Goal: Information Seeking & Learning: Learn about a topic

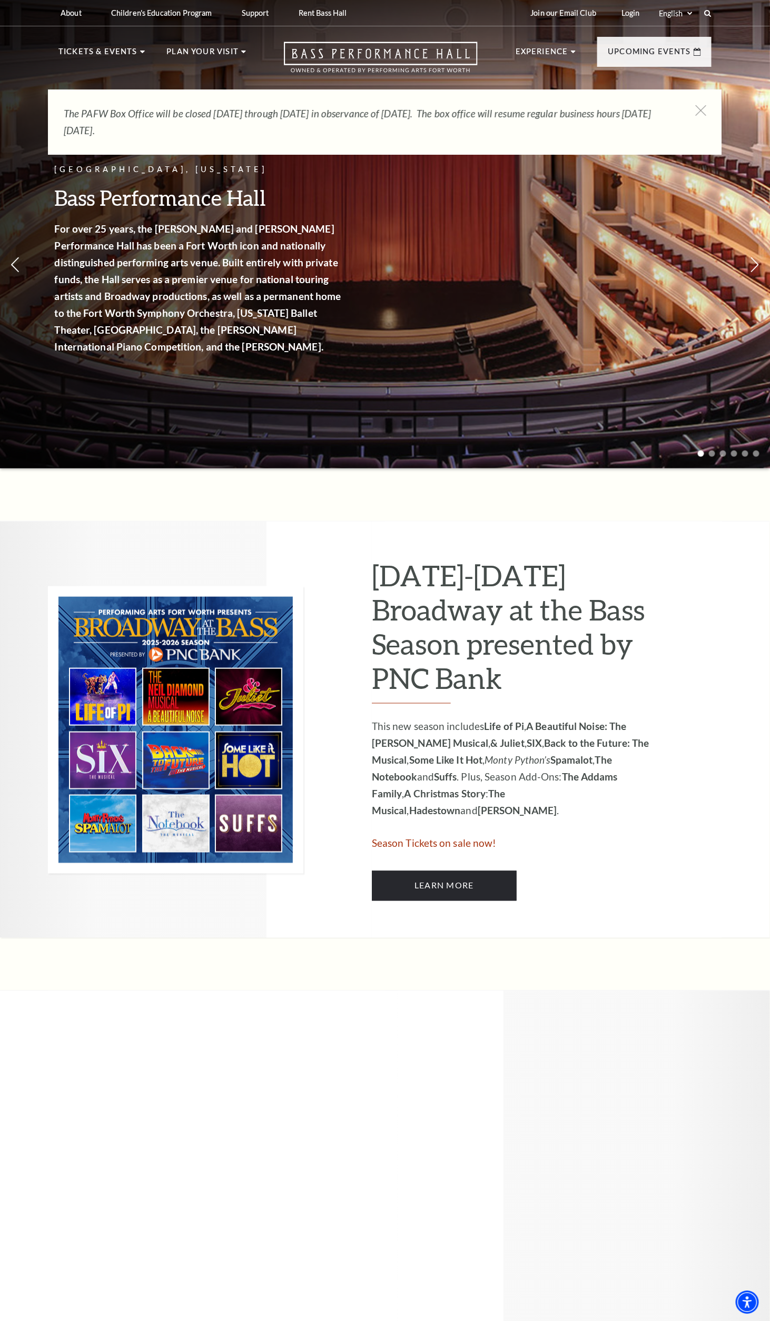
click at [700, 91] on div "The PAFW Box Office will be closed Saturday, August 30th through Monday, Septem…" at bounding box center [385, 121] width 674 height 65
click at [712, 112] on div "The PAFW Box Office will be closed Saturday, August 30th through Monday, Septem…" at bounding box center [385, 121] width 674 height 65
click at [707, 105] on div "The PAFW Box Office will be closed Saturday, August 30th through Monday, Septem…" at bounding box center [385, 121] width 674 height 65
click at [715, 113] on div "The PAFW Box Office will be closed Saturday, August 30th through Monday, Septem…" at bounding box center [385, 121] width 674 height 65
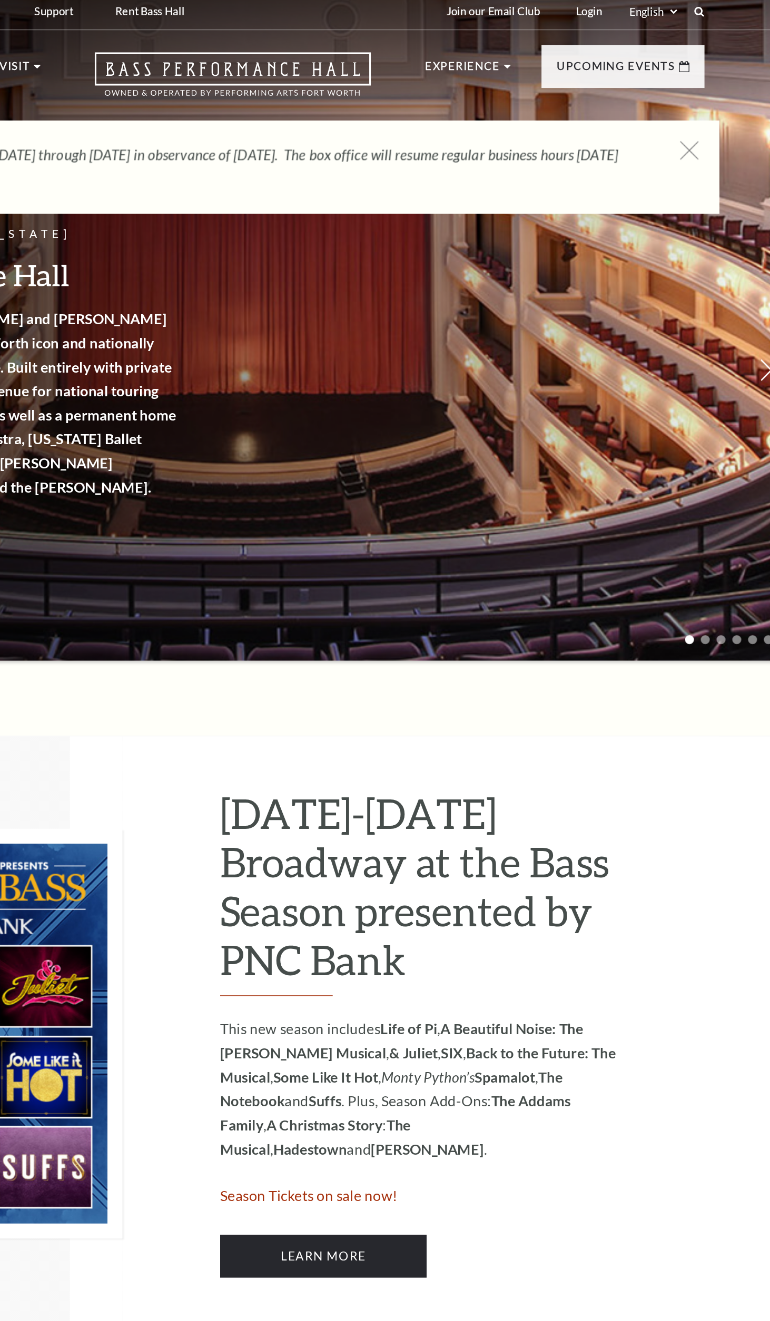
click at [700, 110] on use at bounding box center [700, 110] width 13 height 13
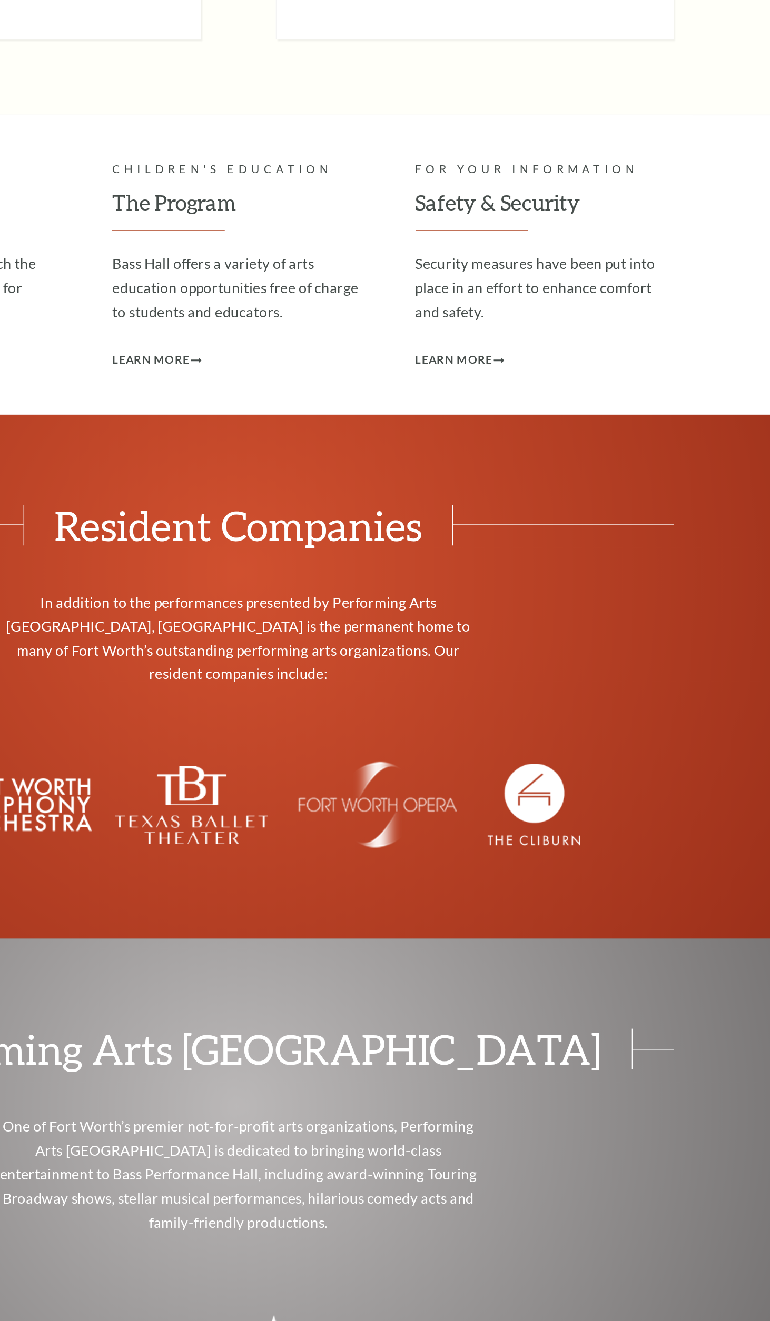
scroll to position [4687, 0]
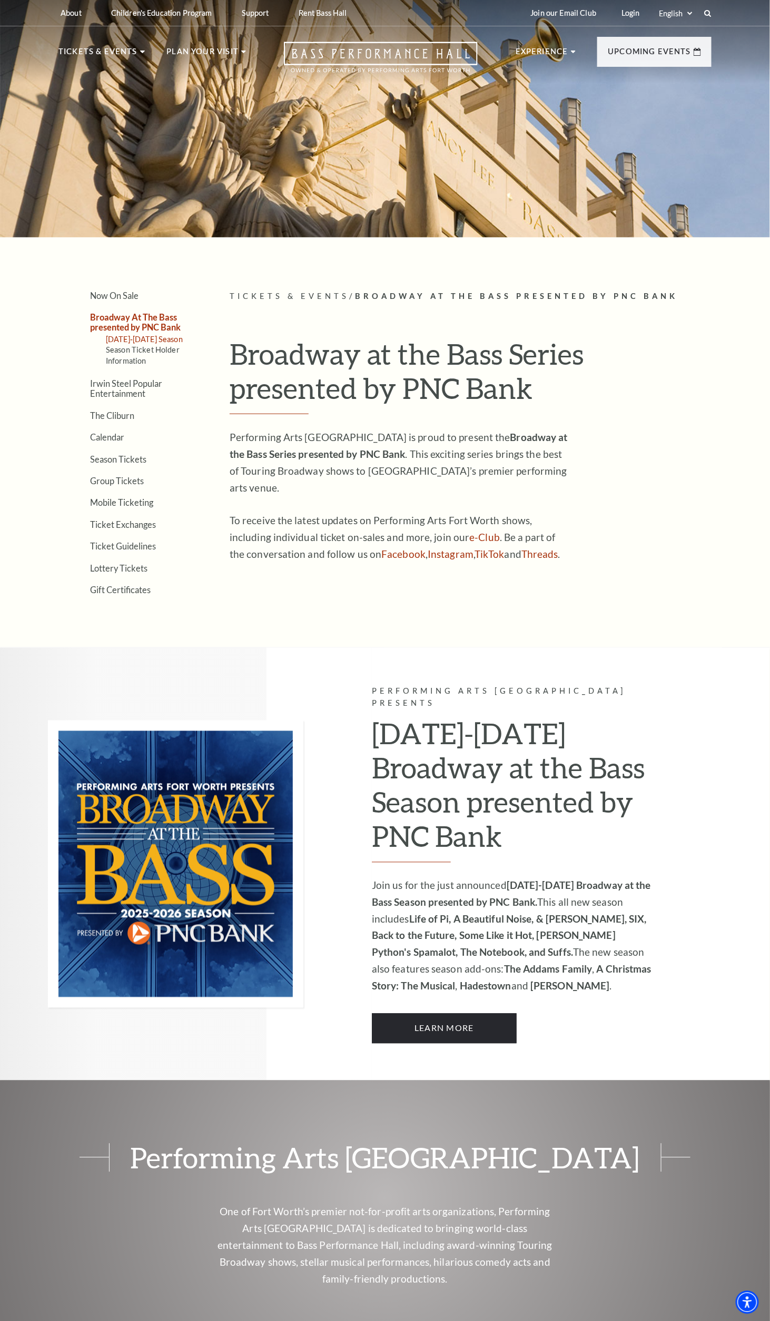
click at [183, 344] on link "2025-2026 Season" at bounding box center [144, 339] width 77 height 9
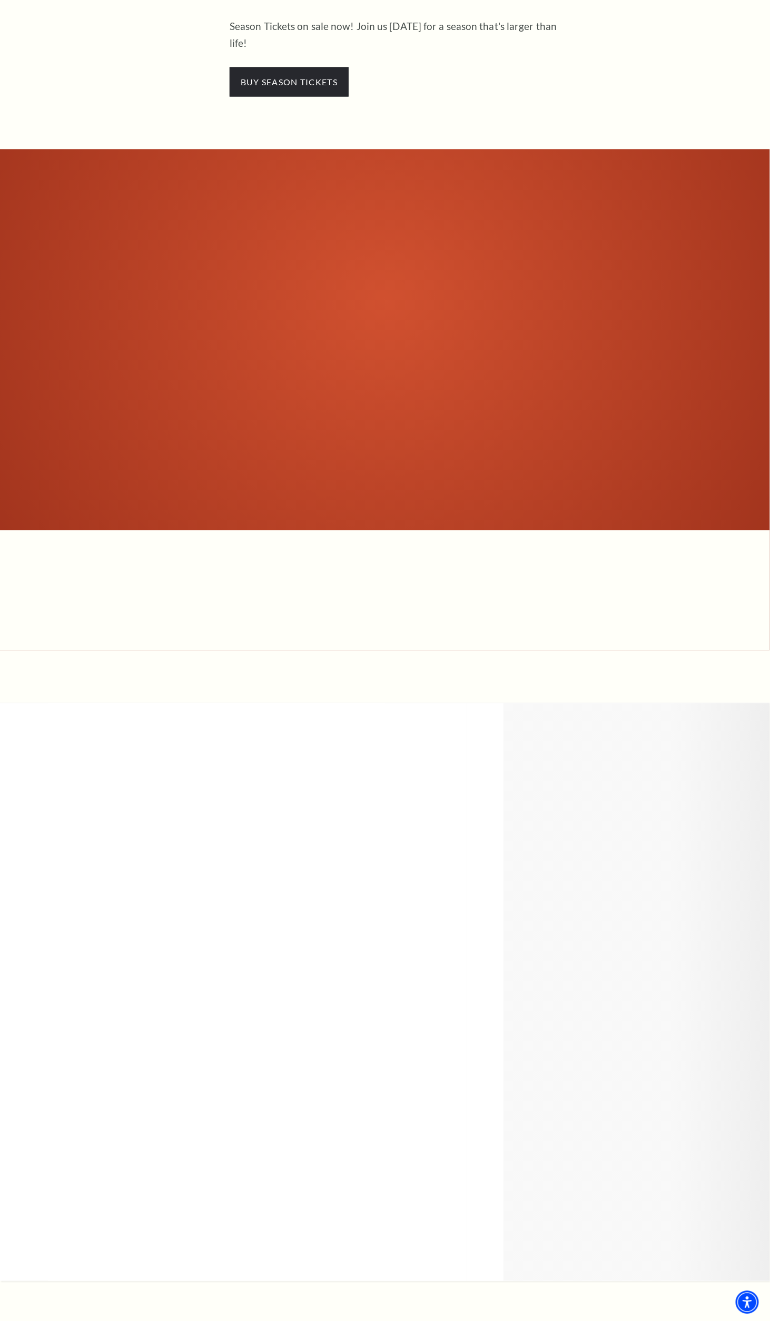
scroll to position [561, 0]
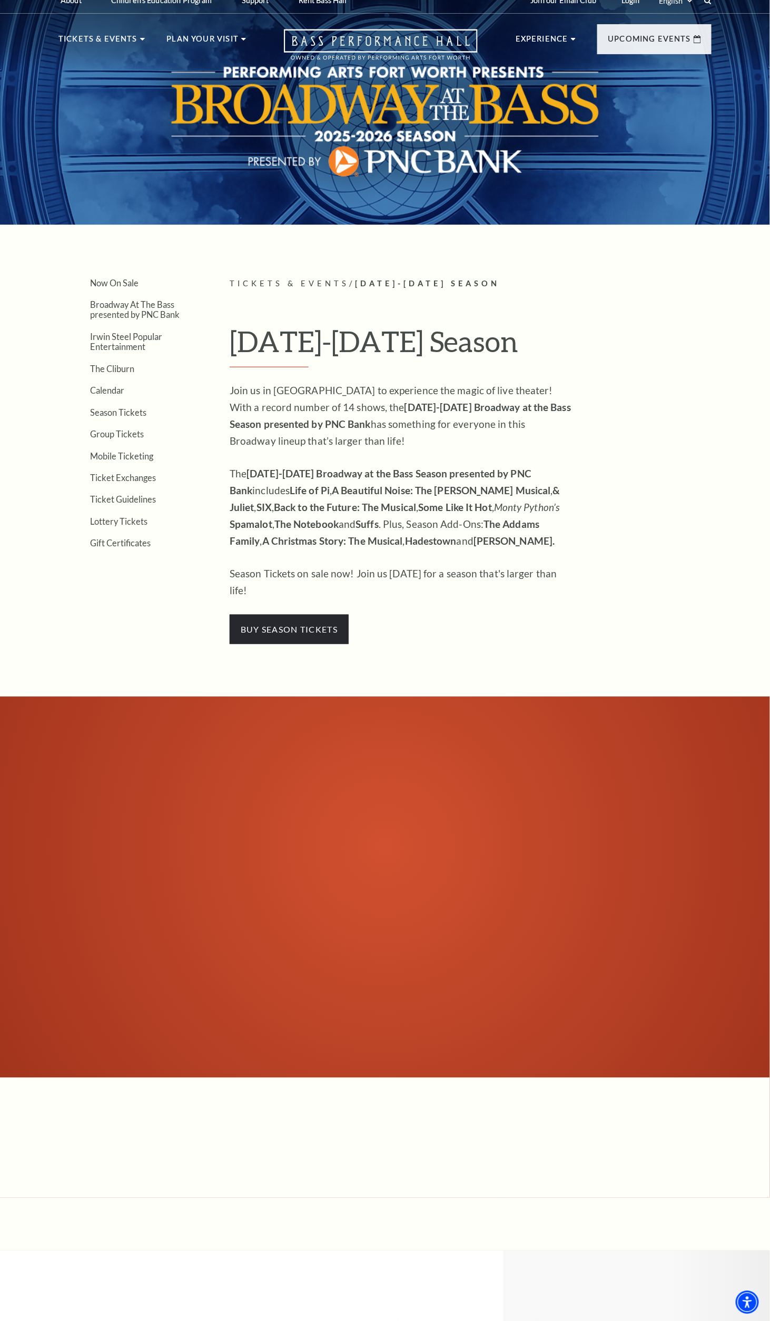
scroll to position [0, 0]
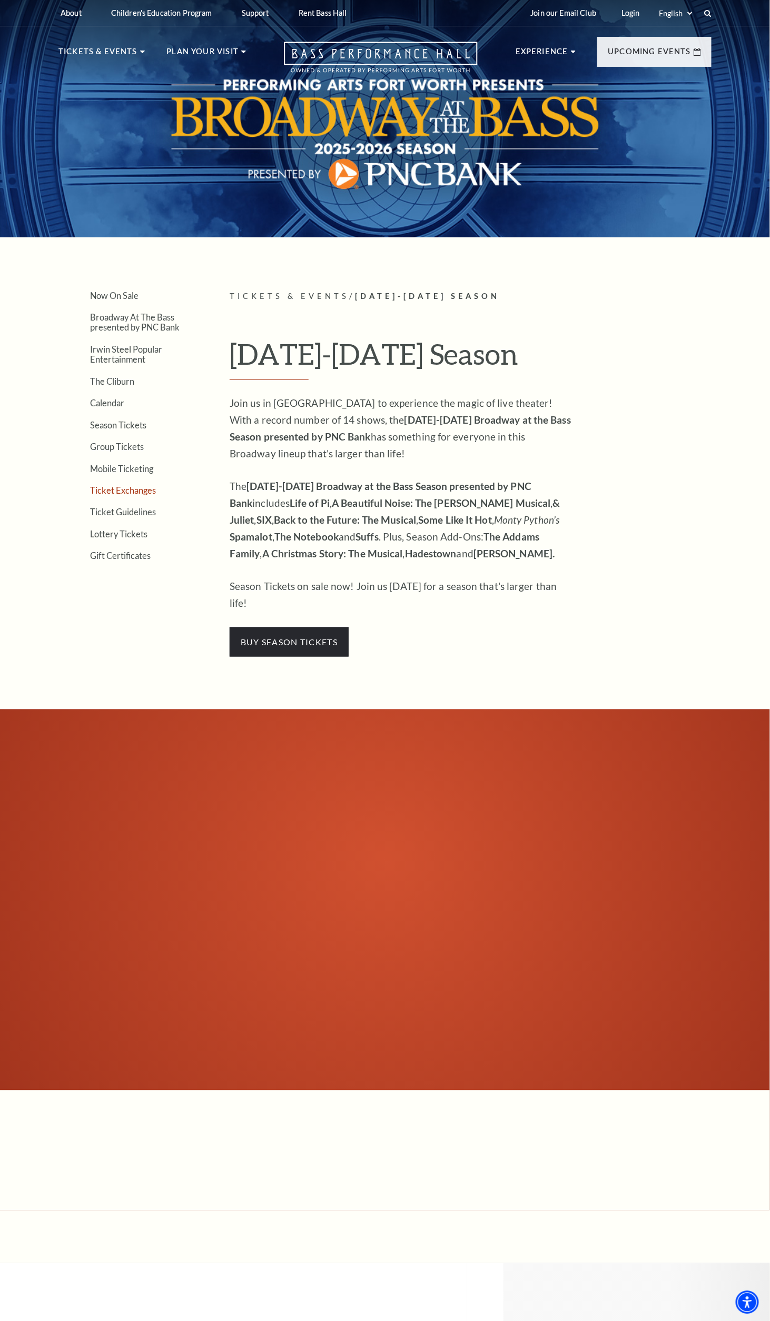
click at [133, 495] on link "Ticket Exchanges" at bounding box center [123, 490] width 66 height 10
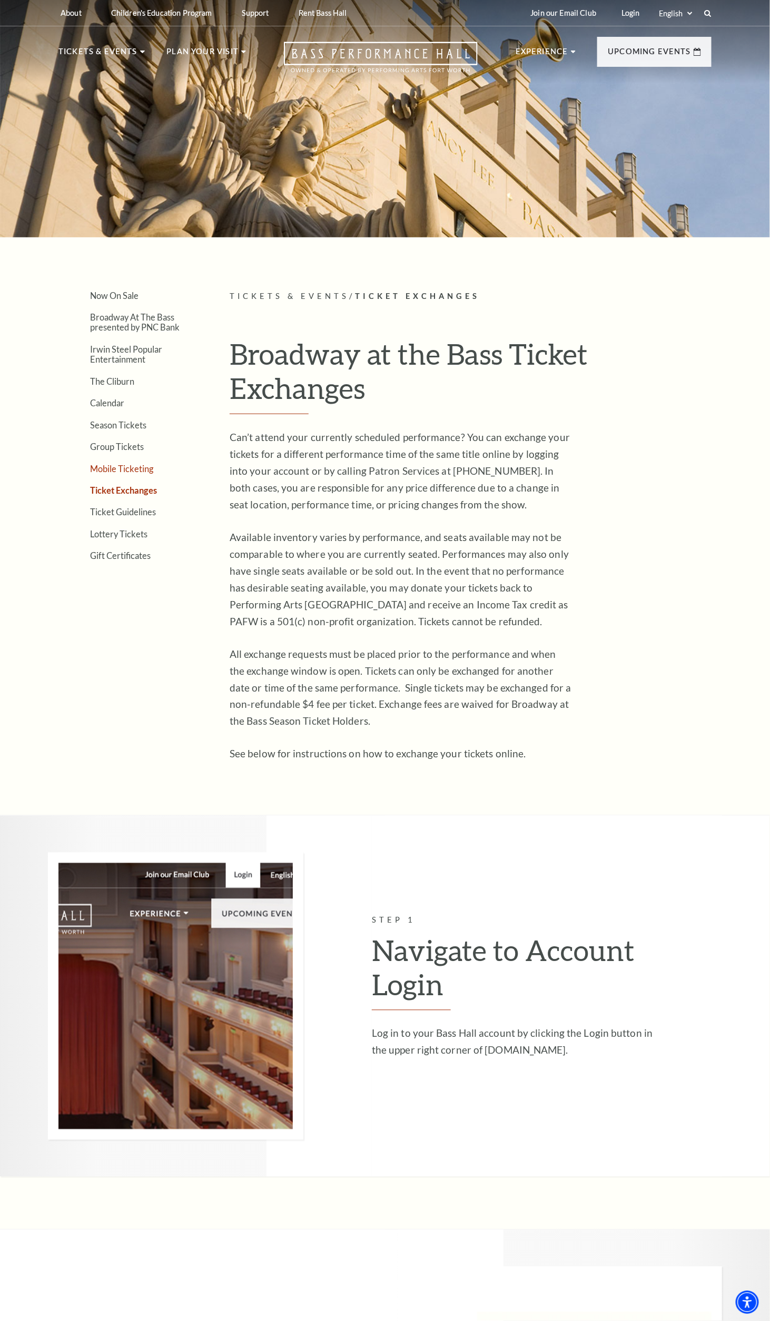
click at [135, 474] on link "Mobile Ticketing" at bounding box center [121, 469] width 63 height 10
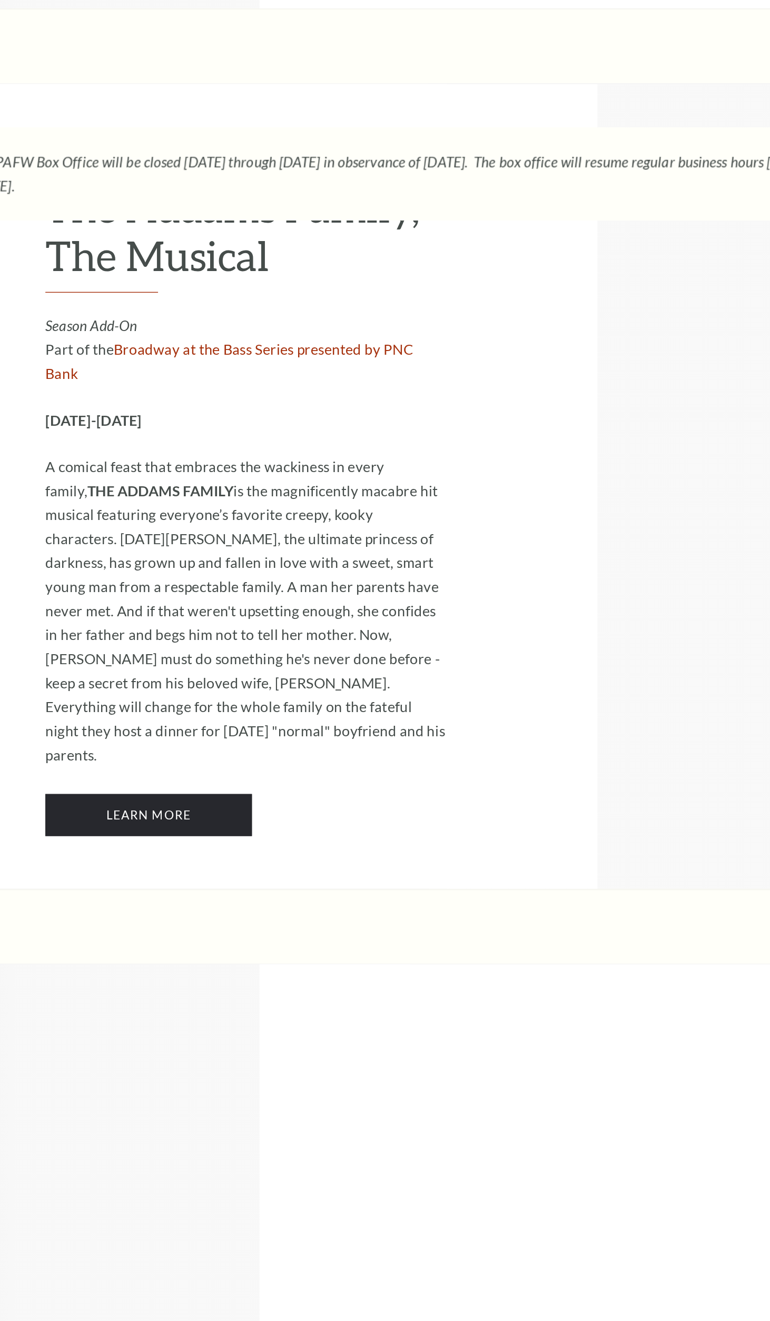
scroll to position [4687, 0]
